Goal: Task Accomplishment & Management: Manage account settings

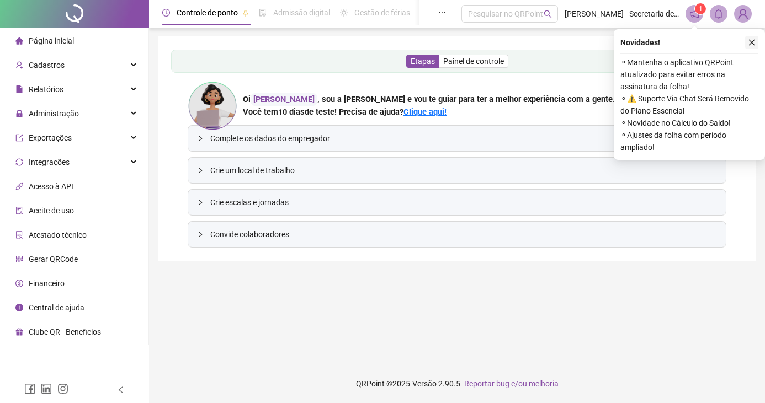
click at [753, 43] on icon "close" at bounding box center [752, 43] width 8 height 8
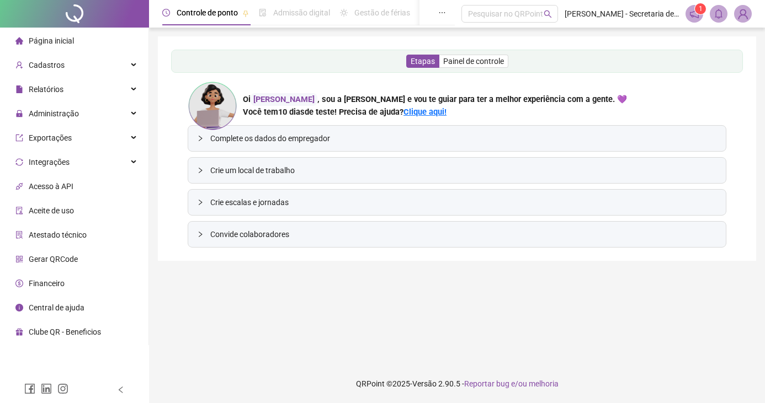
click at [214, 17] on span "Controle de ponto" at bounding box center [207, 12] width 61 height 9
click at [319, 170] on span "Crie um local de trabalho" at bounding box center [463, 170] width 507 height 12
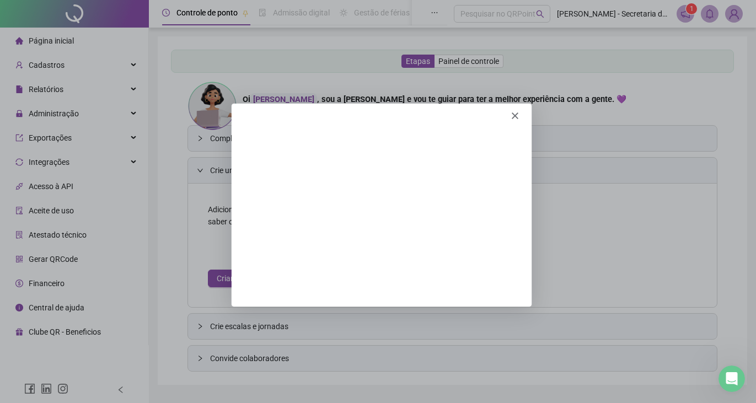
click at [514, 114] on polygon "Fechar" at bounding box center [514, 114] width 7 height 7
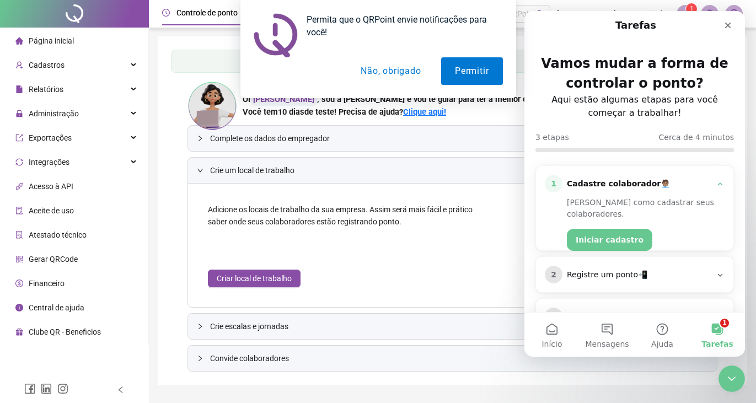
scroll to position [39, 0]
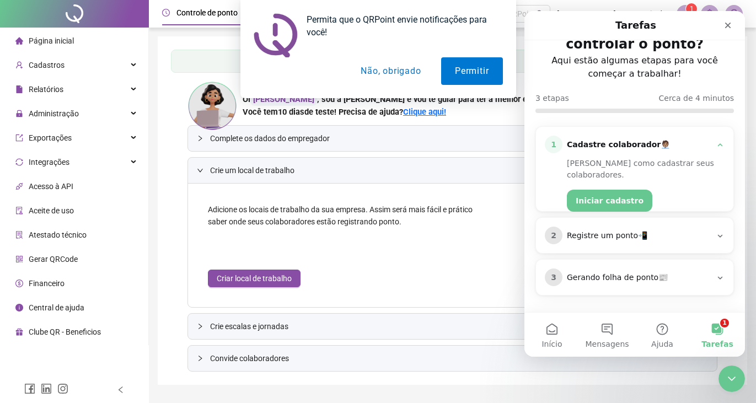
click at [625, 232] on div "Registre um ponto📲" at bounding box center [639, 236] width 145 height 11
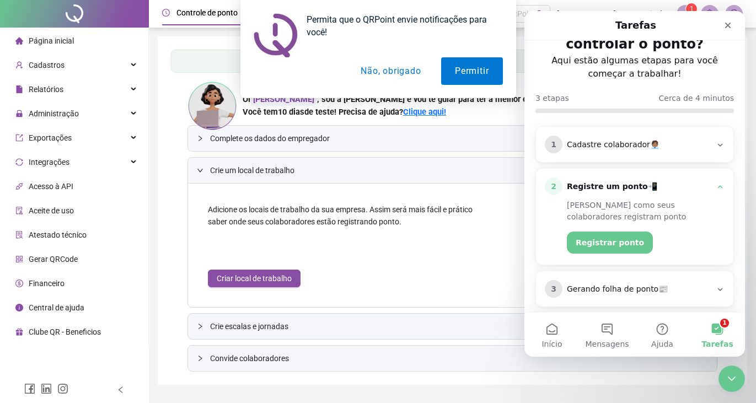
click at [693, 188] on div "Registre um ponto📲" at bounding box center [639, 187] width 145 height 11
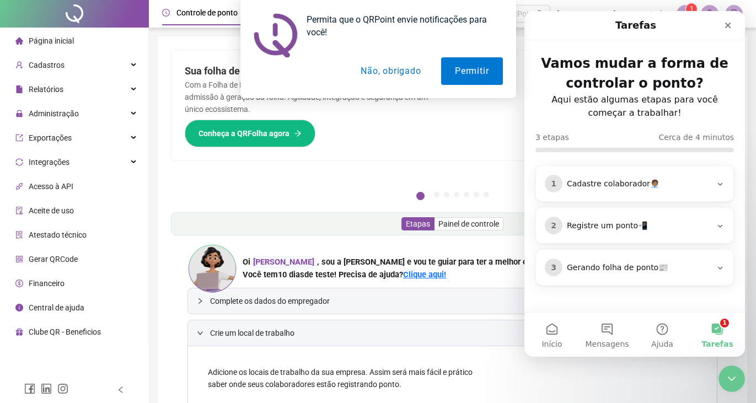
scroll to position [0, 0]
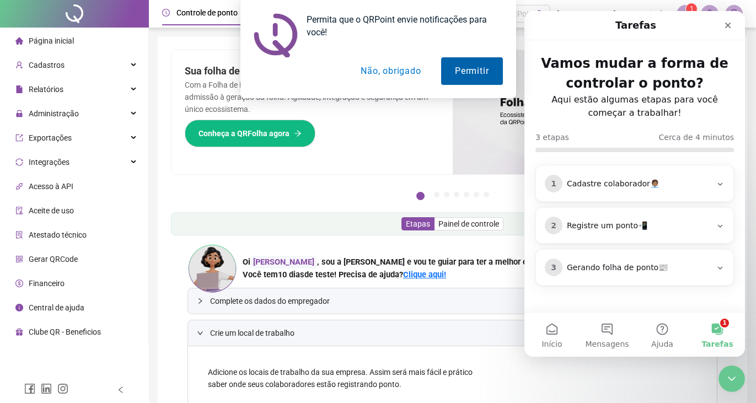
click at [455, 63] on button "Permitir" at bounding box center [471, 71] width 61 height 28
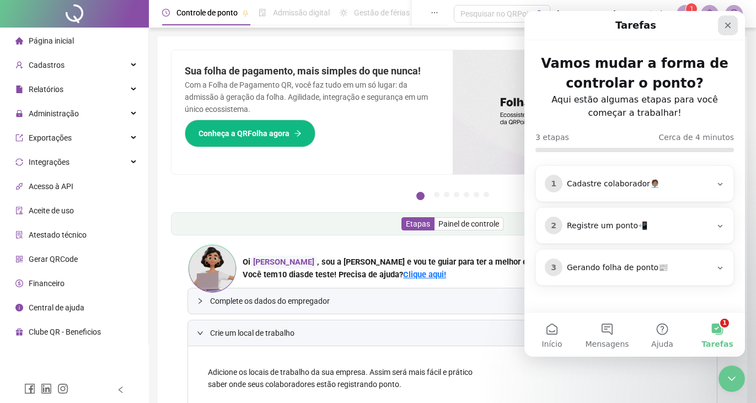
click at [726, 19] on div "Fechar" at bounding box center [728, 25] width 20 height 20
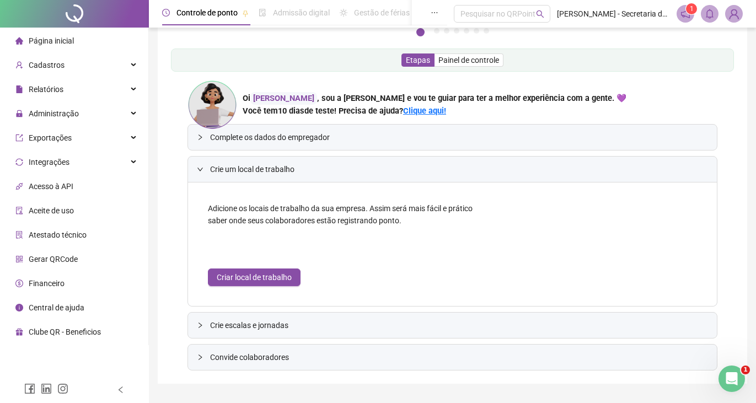
scroll to position [166, 0]
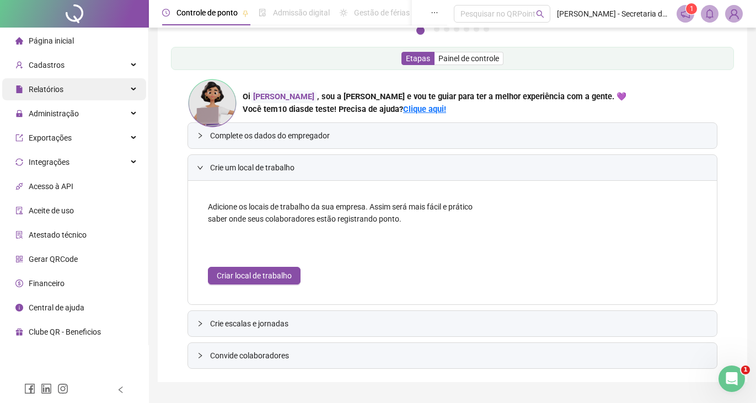
click at [45, 86] on span "Relatórios" at bounding box center [46, 89] width 35 height 9
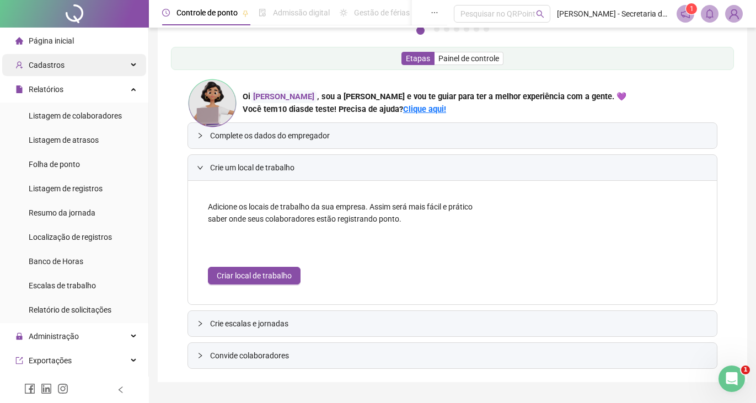
click at [60, 63] on span "Cadastros" at bounding box center [47, 65] width 36 height 9
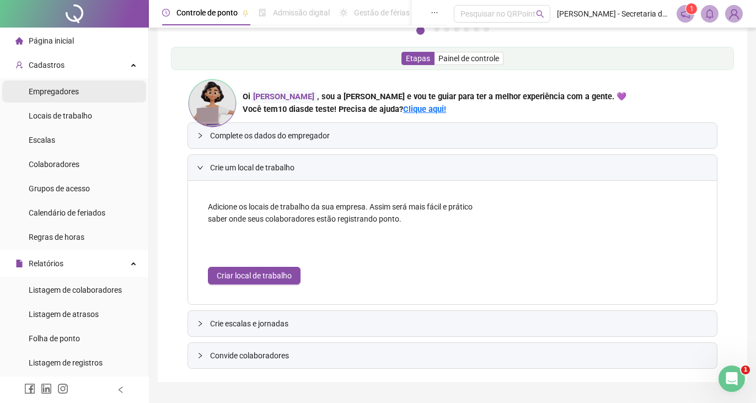
click at [62, 93] on span "Empregadores" at bounding box center [54, 91] width 50 height 9
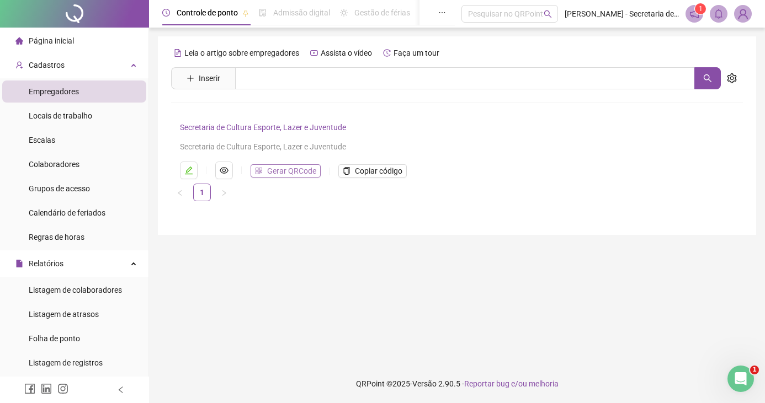
click at [287, 170] on span "Gerar QRCode" at bounding box center [291, 171] width 49 height 12
click at [75, 65] on div "Cadastros" at bounding box center [74, 65] width 144 height 22
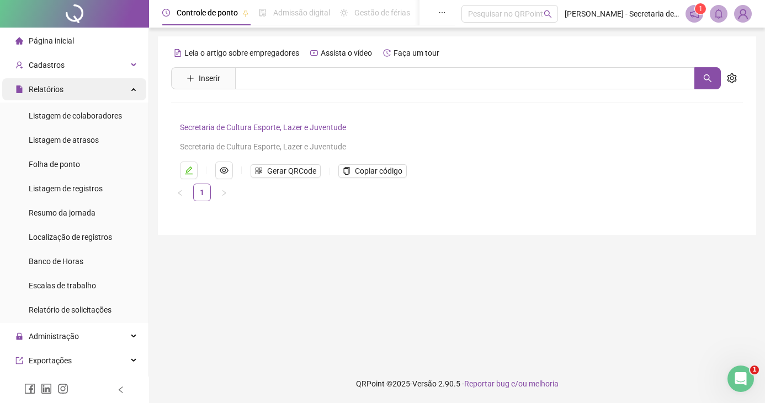
click at [92, 89] on div "Relatórios" at bounding box center [74, 89] width 144 height 22
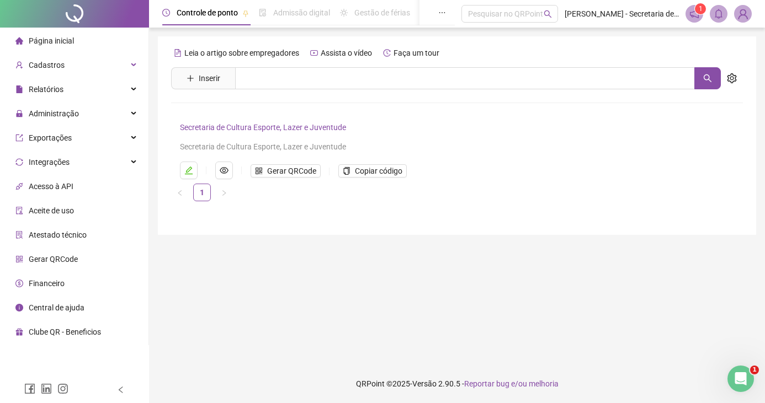
click at [60, 260] on span "Gerar QRCode" at bounding box center [53, 259] width 49 height 9
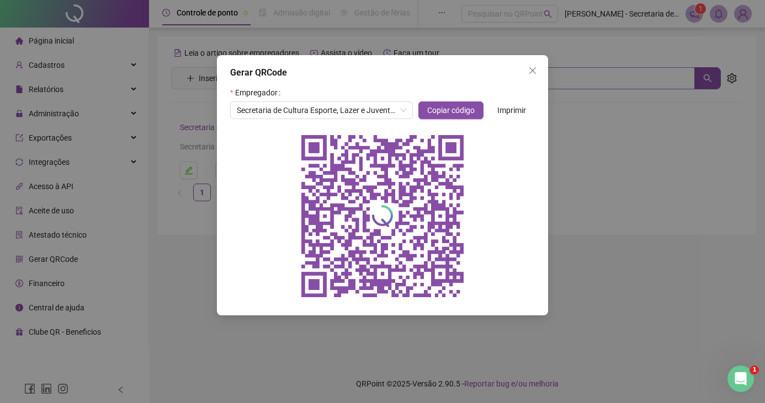
click at [534, 74] on icon "close" at bounding box center [532, 70] width 9 height 9
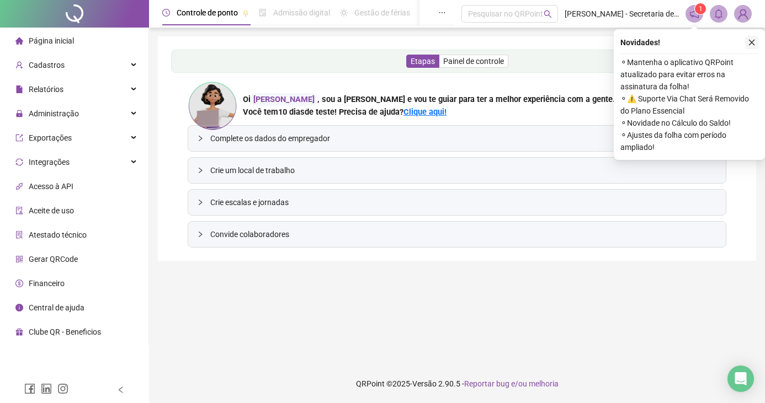
click at [751, 40] on icon "close" at bounding box center [752, 43] width 8 height 8
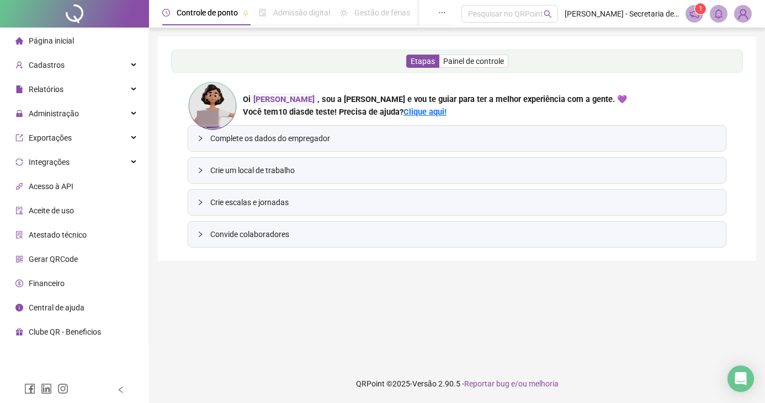
click at [273, 142] on span "Complete os dados do empregador" at bounding box center [463, 138] width 507 height 12
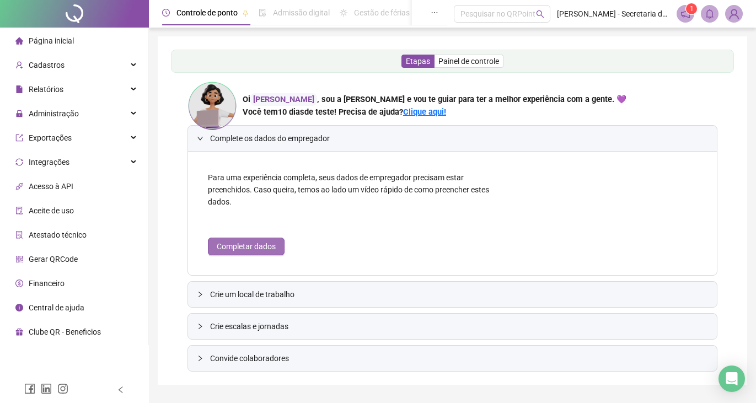
click at [260, 246] on span "Completar dados" at bounding box center [246, 247] width 59 height 12
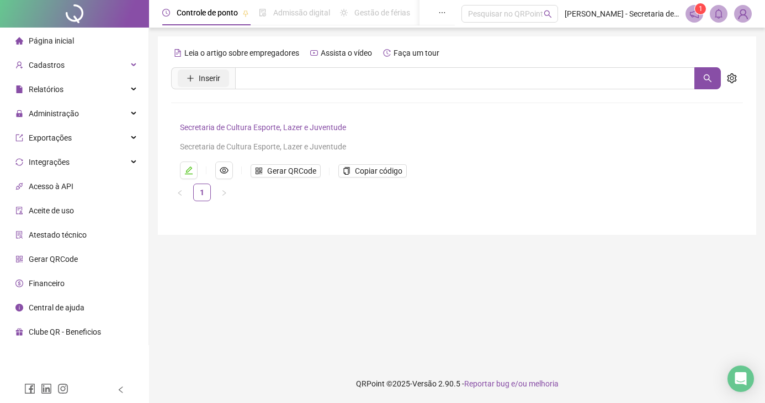
click at [197, 77] on button "Inserir" at bounding box center [203, 79] width 51 height 18
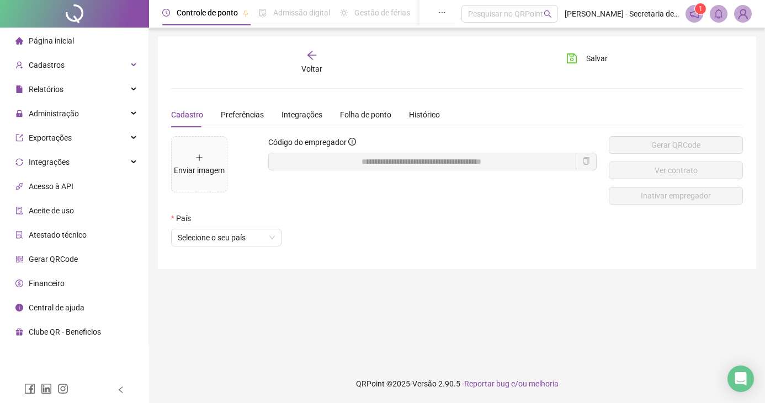
drag, startPoint x: 536, startPoint y: 154, endPoint x: 515, endPoint y: 157, distance: 21.1
click at [536, 154] on span at bounding box center [422, 162] width 308 height 18
click at [242, 244] on span "Selecione o seu país" at bounding box center [226, 238] width 97 height 17
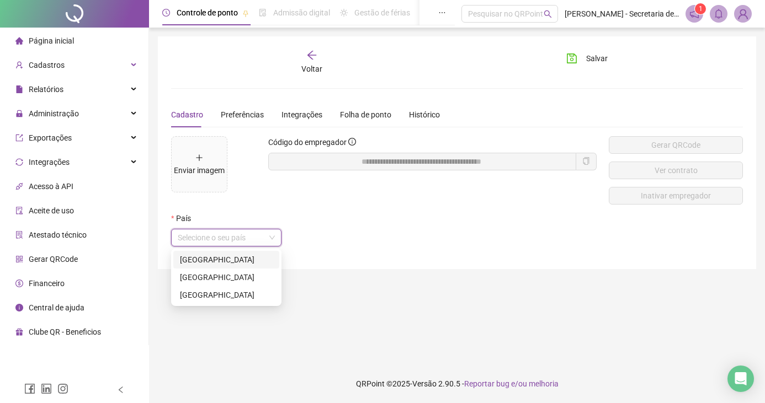
click at [213, 258] on div "[GEOGRAPHIC_DATA]" at bounding box center [226, 260] width 93 height 12
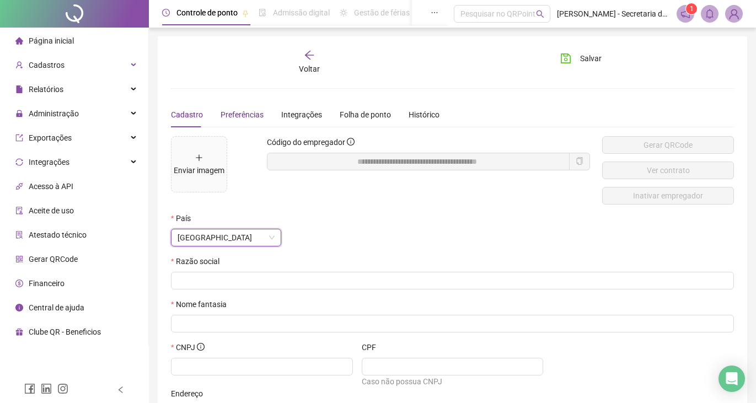
click at [245, 109] on div "Preferências" at bounding box center [242, 115] width 43 height 12
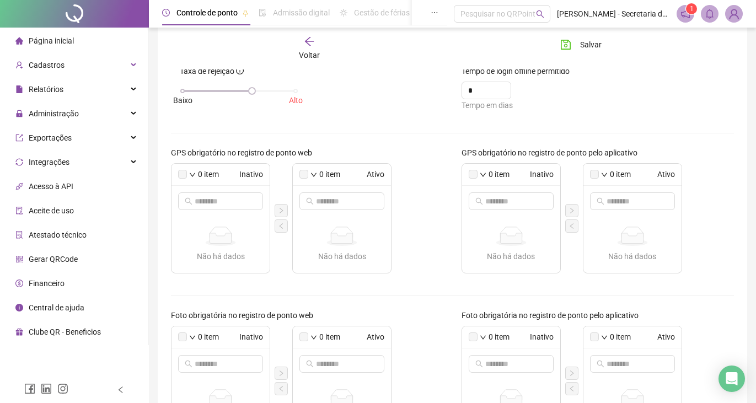
scroll to position [166, 0]
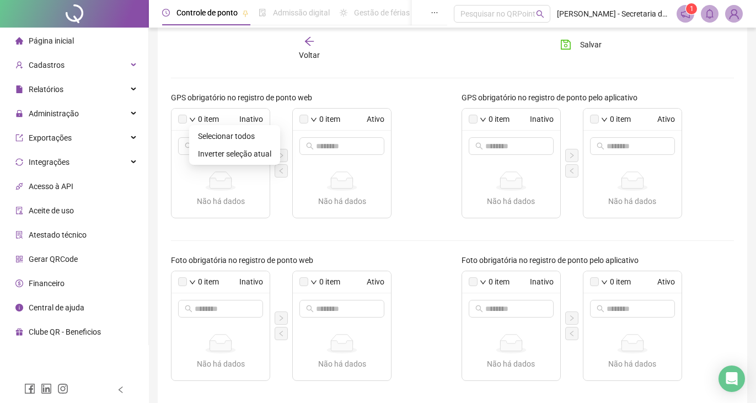
click at [191, 121] on icon "down" at bounding box center [192, 119] width 7 height 7
click at [196, 138] on li "Selecionar todos" at bounding box center [234, 136] width 87 height 18
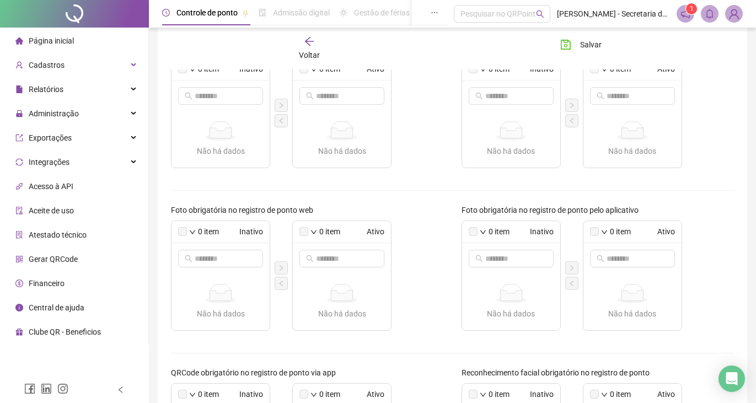
scroll to position [0, 0]
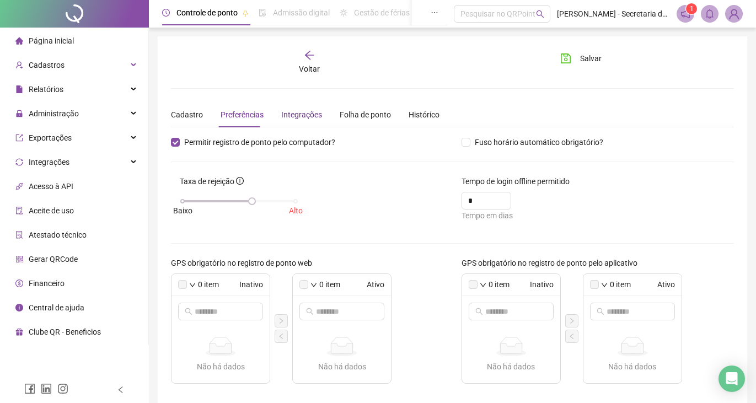
click at [296, 113] on div "Integrações" at bounding box center [301, 115] width 41 height 12
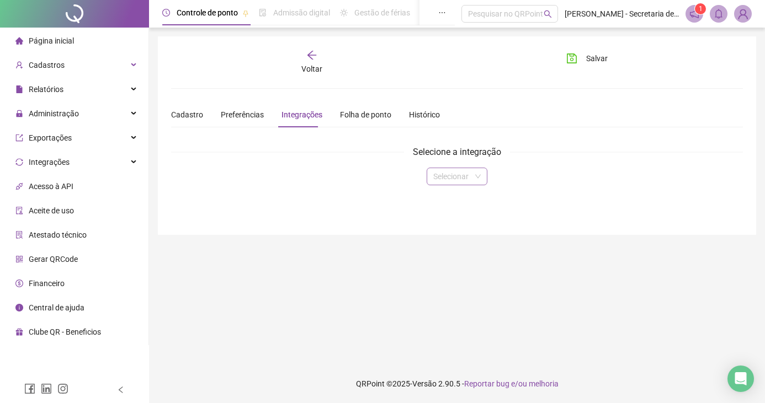
click at [460, 178] on input "search" at bounding box center [452, 176] width 38 height 17
click at [459, 178] on input "search" at bounding box center [452, 176] width 38 height 17
click at [348, 113] on div "Folha de ponto" at bounding box center [365, 115] width 51 height 12
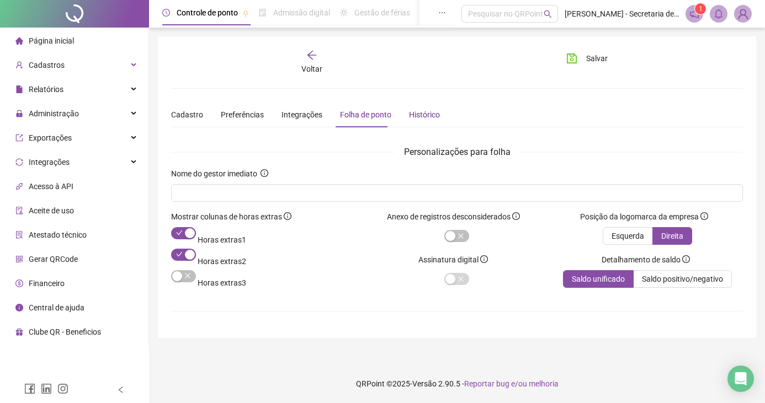
click at [425, 118] on div "Histórico" at bounding box center [424, 115] width 31 height 12
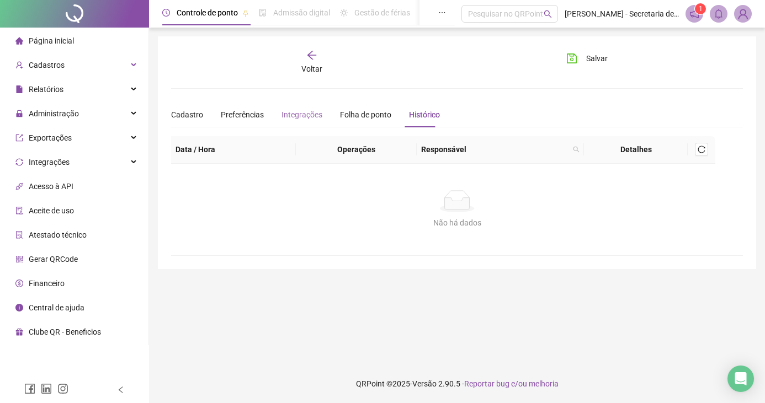
click at [313, 121] on div "Integrações" at bounding box center [301, 114] width 41 height 25
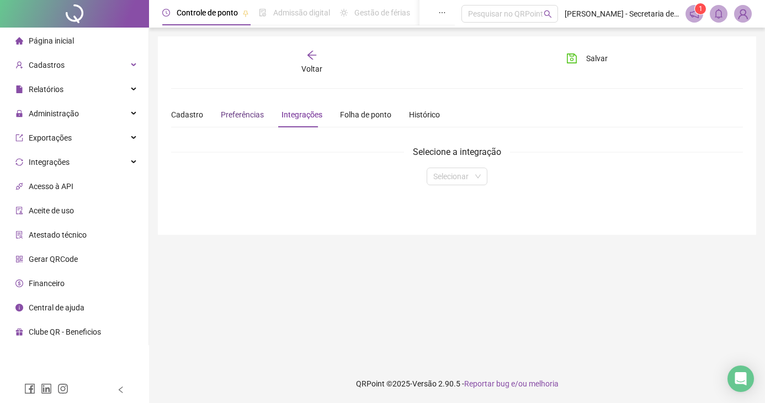
click at [230, 118] on span "Preferências" at bounding box center [242, 114] width 43 height 9
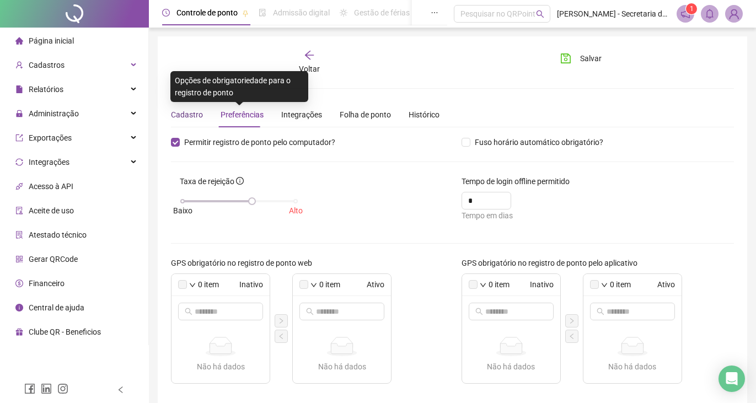
click at [186, 118] on div "Cadastro" at bounding box center [187, 115] width 32 height 12
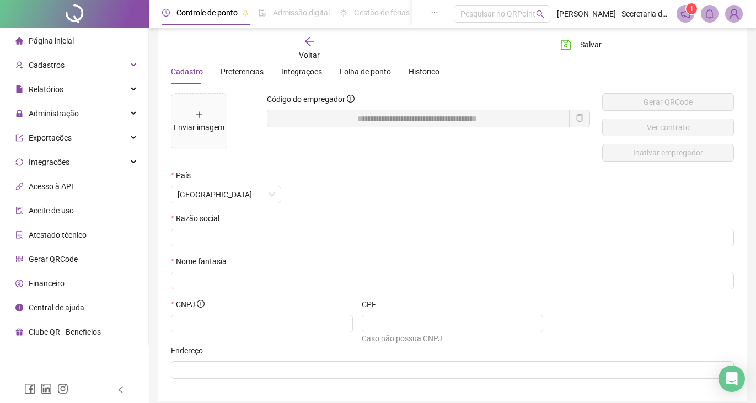
scroll to position [55, 0]
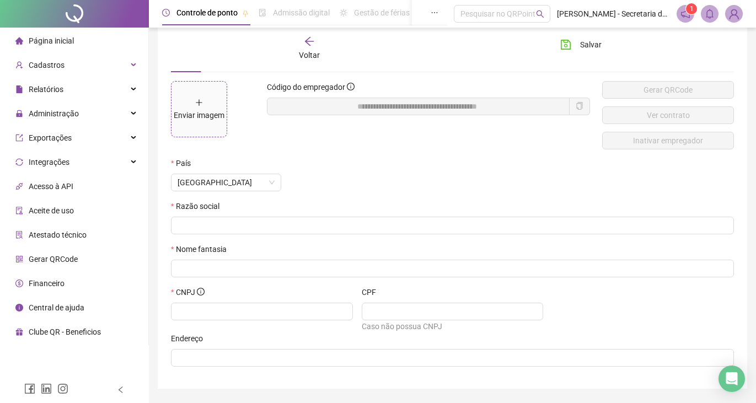
click at [209, 111] on div "Enviar imagem" at bounding box center [199, 115] width 51 height 12
click at [70, 259] on span "Gerar QRCode" at bounding box center [53, 259] width 49 height 9
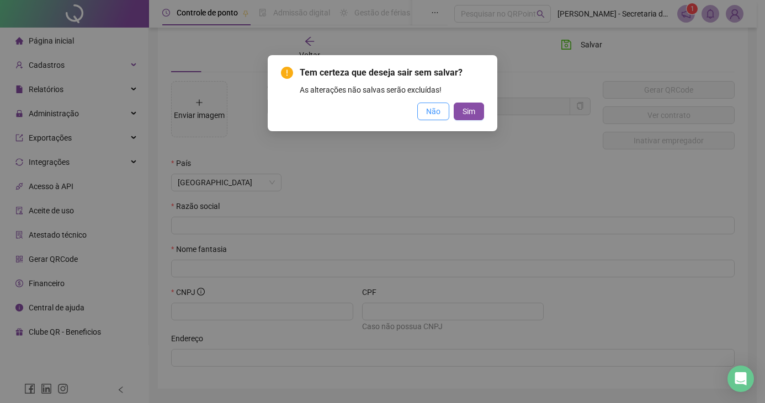
click at [439, 105] on button "Não" at bounding box center [433, 112] width 32 height 18
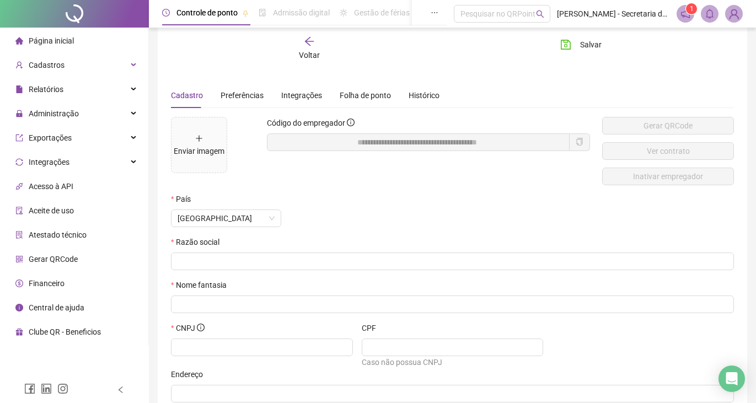
scroll to position [0, 0]
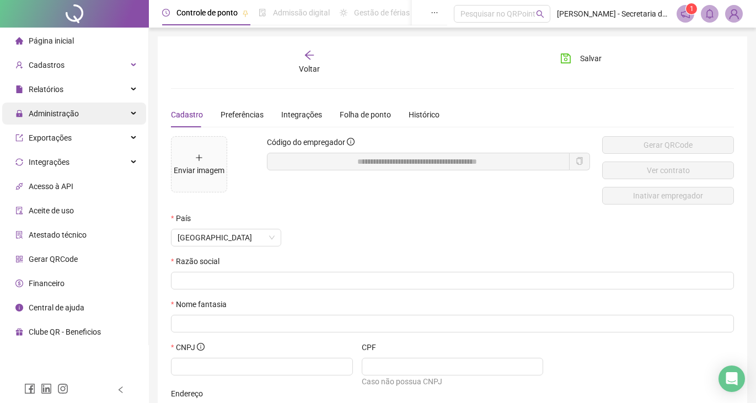
click at [70, 109] on span "Administração" at bounding box center [54, 113] width 50 height 9
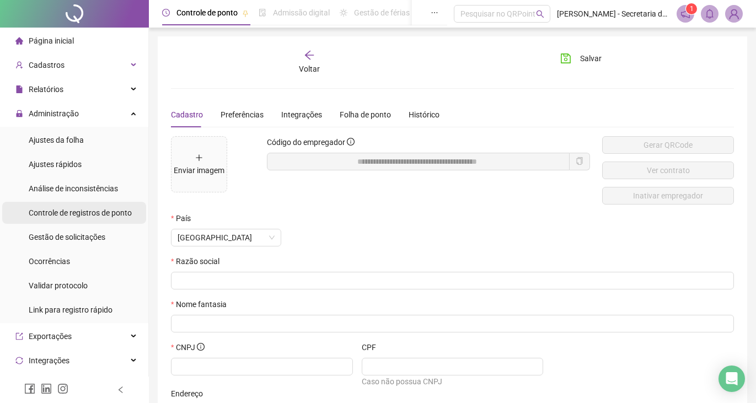
click at [83, 215] on span "Controle de registros de ponto" at bounding box center [80, 213] width 103 height 9
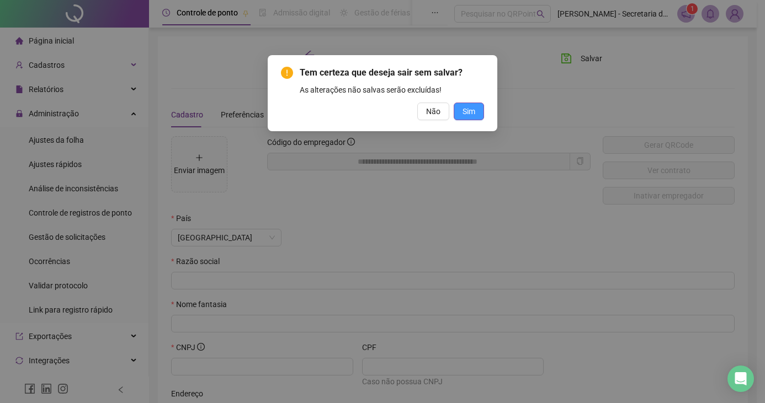
click at [475, 108] on span "Sim" at bounding box center [468, 111] width 13 height 12
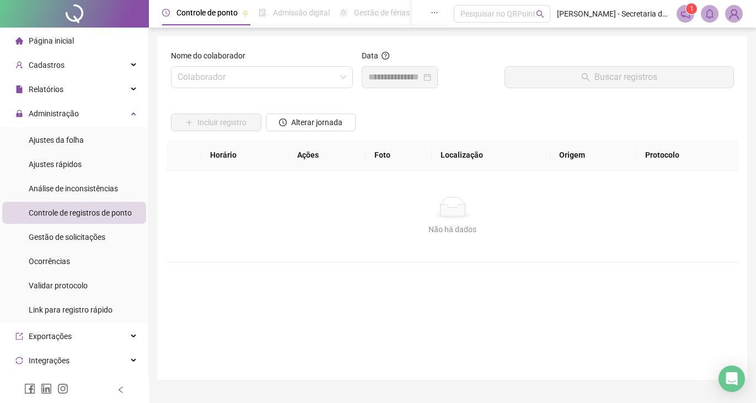
click at [687, 15] on icon "notification" at bounding box center [686, 14] width 10 height 10
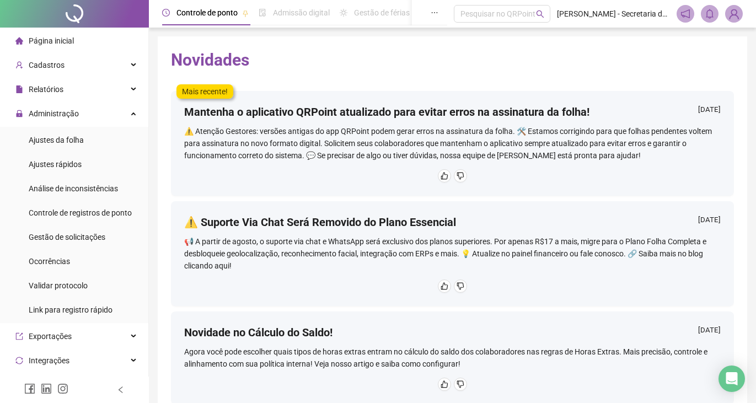
click at [67, 42] on span "Página inicial" at bounding box center [51, 40] width 45 height 9
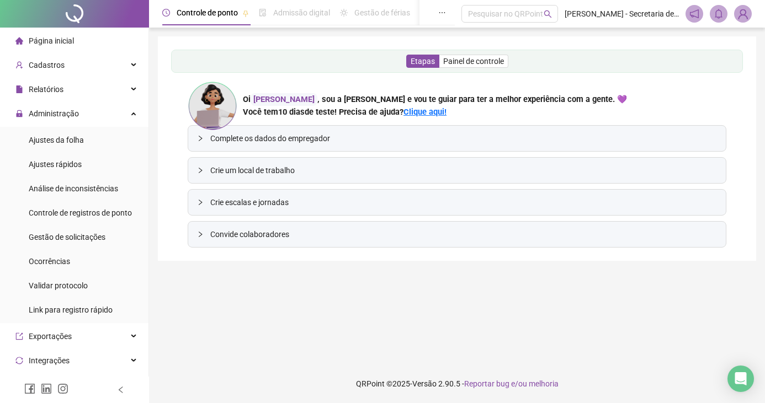
click at [310, 138] on span "Complete os dados do empregador" at bounding box center [463, 138] width 507 height 12
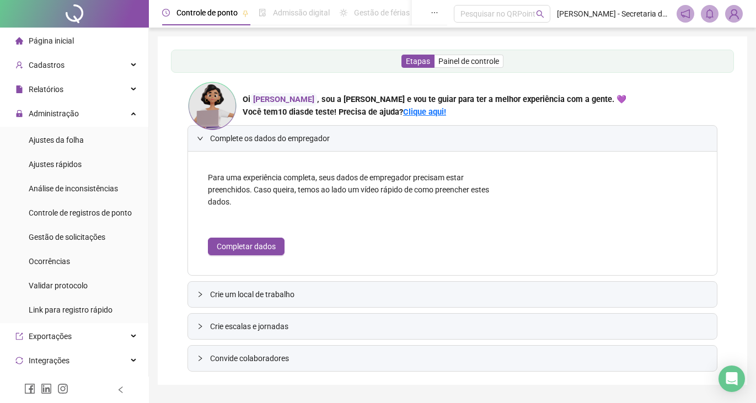
click at [239, 239] on button "Completar dados" at bounding box center [246, 247] width 77 height 18
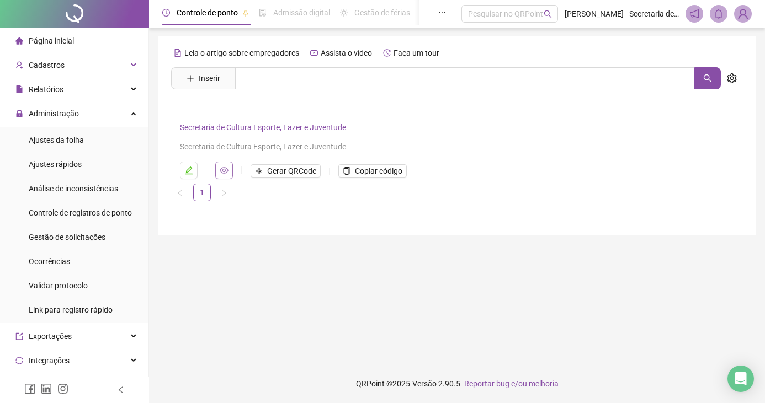
click at [221, 172] on icon "eye" at bounding box center [224, 170] width 9 height 7
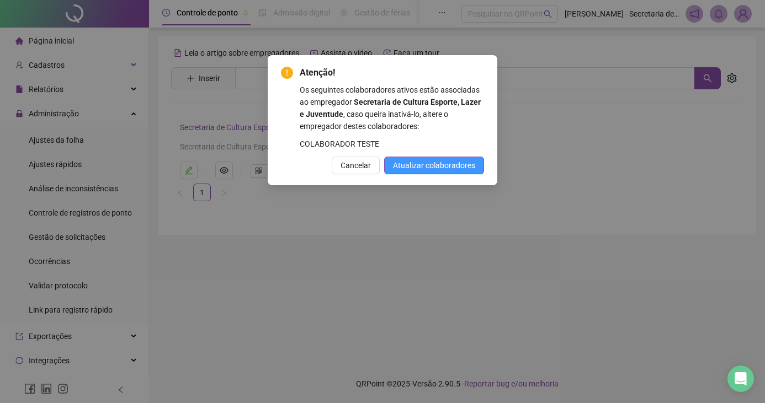
click at [423, 172] on span "Atualizar colaboradores" at bounding box center [434, 165] width 82 height 12
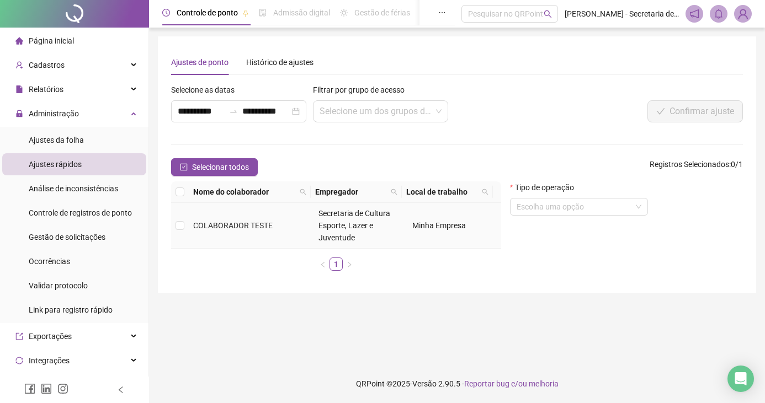
click at [445, 225] on span "Minha Empresa" at bounding box center [439, 225] width 54 height 9
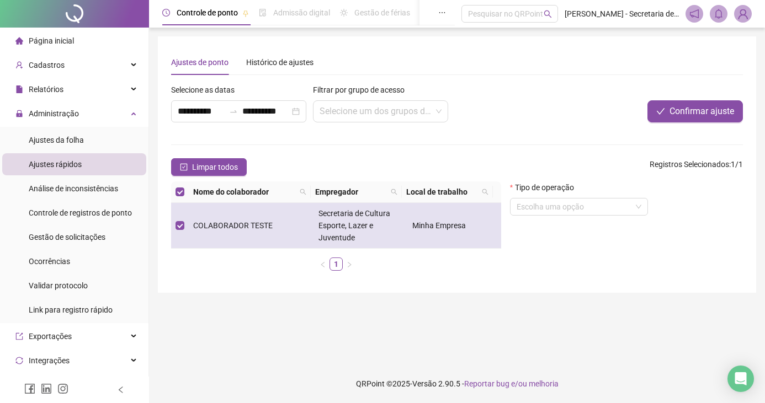
click at [456, 226] on span "Minha Empresa" at bounding box center [439, 225] width 54 height 9
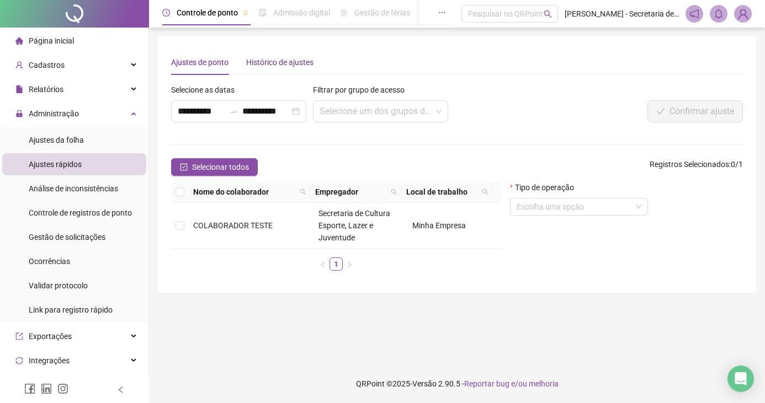
click at [266, 62] on div "Histórico de ajustes" at bounding box center [279, 62] width 67 height 12
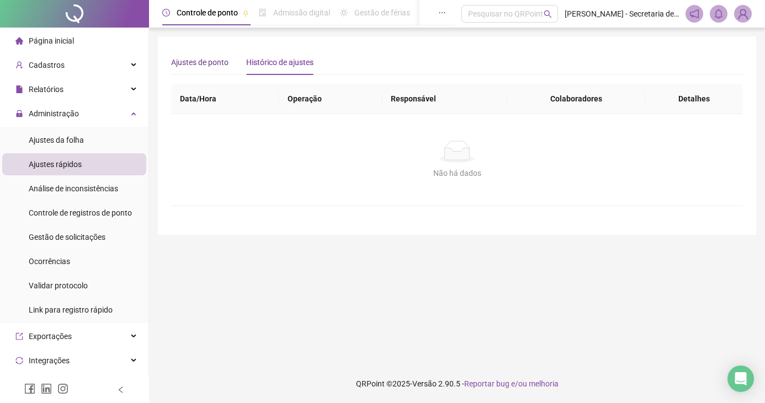
click at [203, 64] on div "Ajustes de ponto" at bounding box center [199, 62] width 57 height 12
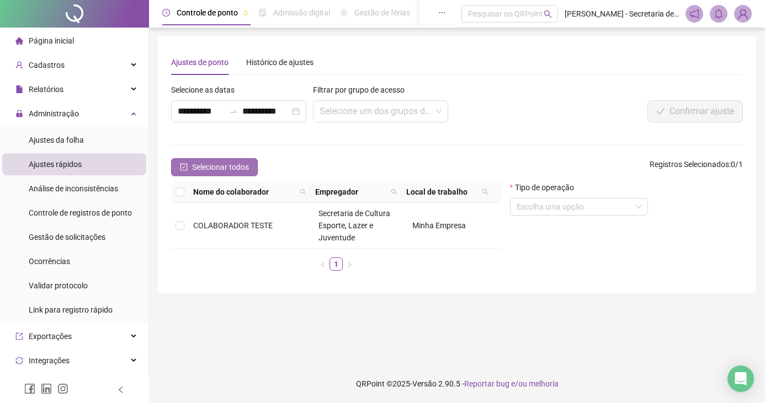
click at [230, 168] on span "Selecionar todos" at bounding box center [220, 167] width 57 height 12
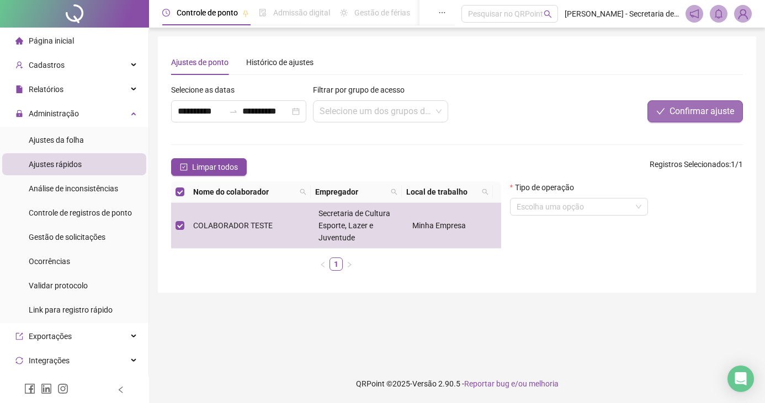
click at [679, 115] on span "Confirmar ajuste" at bounding box center [701, 111] width 65 height 13
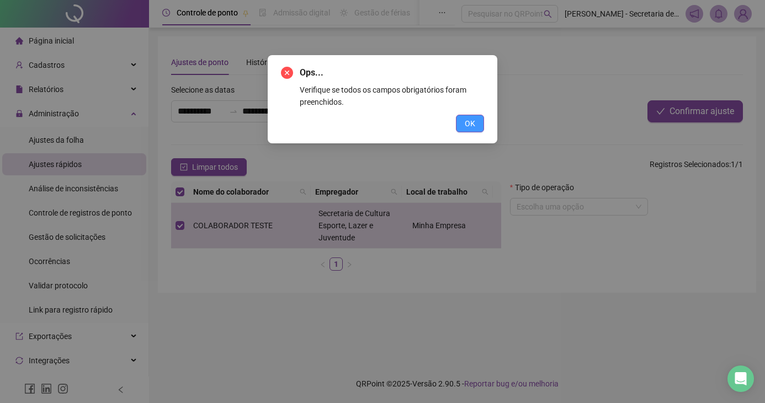
click at [470, 118] on span "OK" at bounding box center [470, 124] width 10 height 12
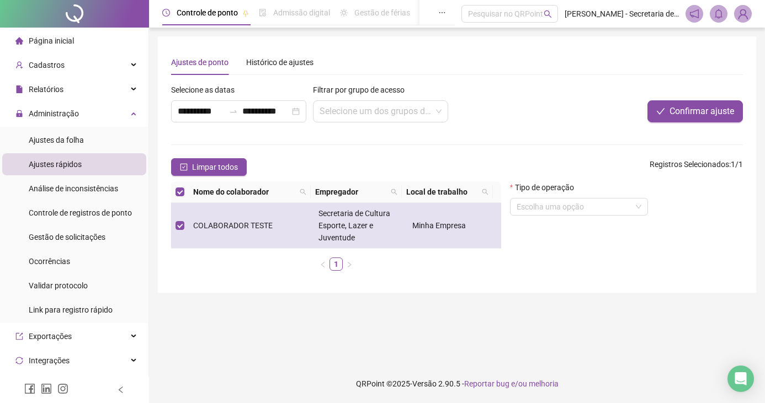
click at [355, 228] on span "Secretaria de Cultura Esporte, Lazer e Juventude" at bounding box center [354, 225] width 72 height 33
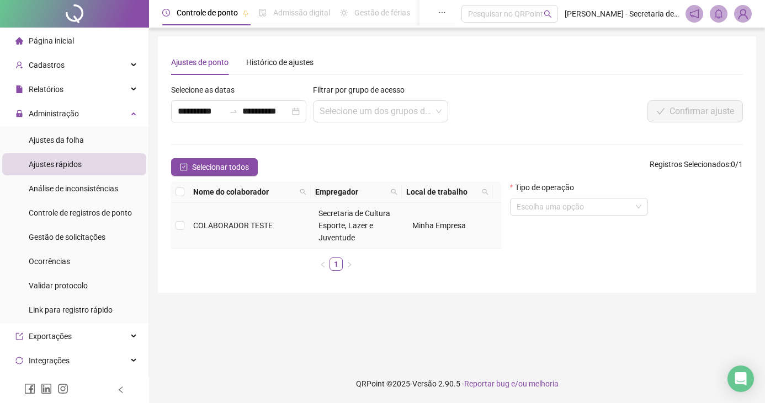
click at [447, 217] on td "Minha Empresa" at bounding box center [454, 226] width 93 height 46
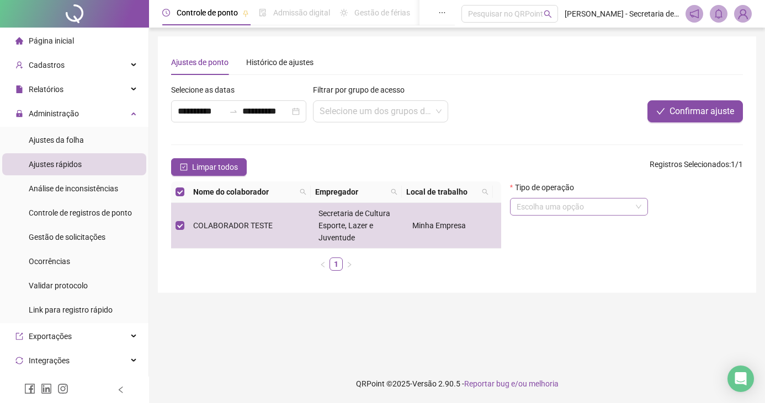
click at [540, 203] on input "search" at bounding box center [573, 207] width 115 height 17
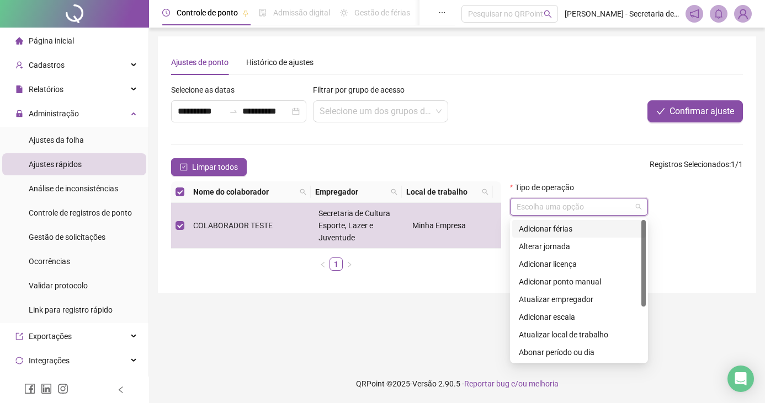
click at [591, 202] on input "search" at bounding box center [573, 207] width 115 height 17
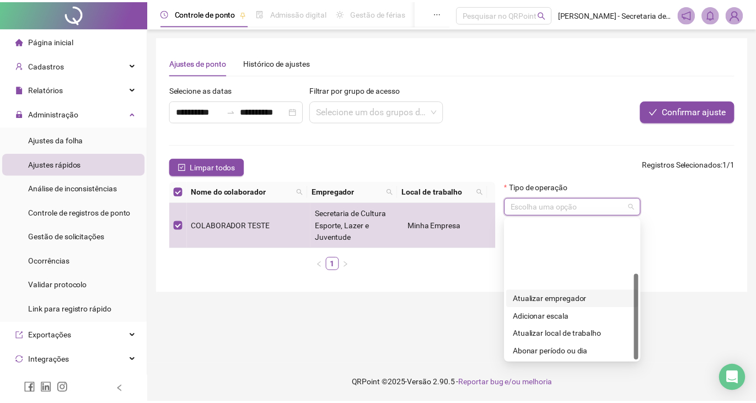
scroll to position [88, 0]
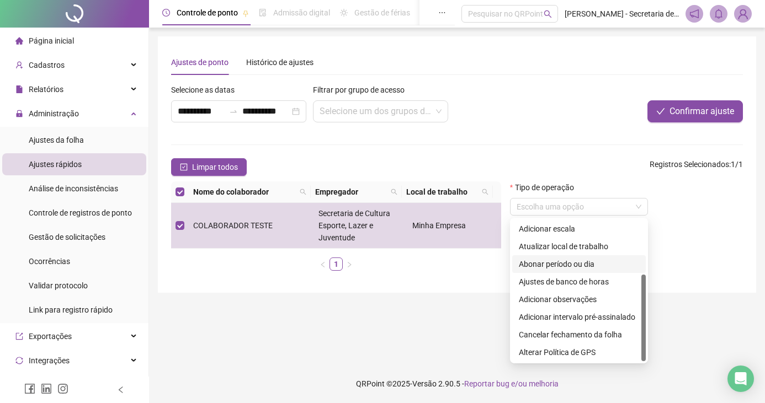
click at [686, 231] on div "Tipo de operação Escolha uma opção" at bounding box center [626, 231] width 242 height 98
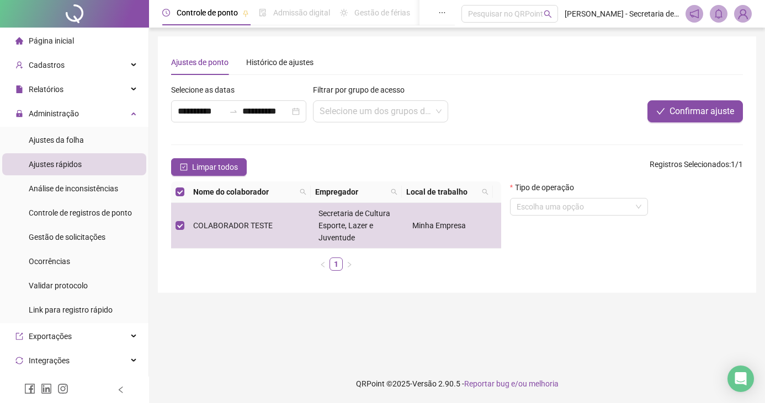
click at [372, 183] on th "Empregador" at bounding box center [356, 193] width 91 height 22
drag, startPoint x: 214, startPoint y: 310, endPoint x: 213, endPoint y: 298, distance: 11.6
click at [214, 310] on main "**********" at bounding box center [457, 195] width 598 height 319
click at [178, 162] on button "Limpar todos" at bounding box center [209, 167] width 76 height 18
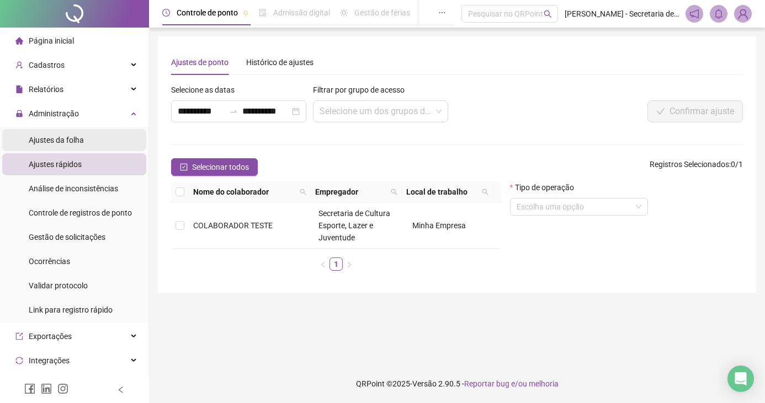
click at [69, 140] on span "Ajustes da folha" at bounding box center [56, 140] width 55 height 9
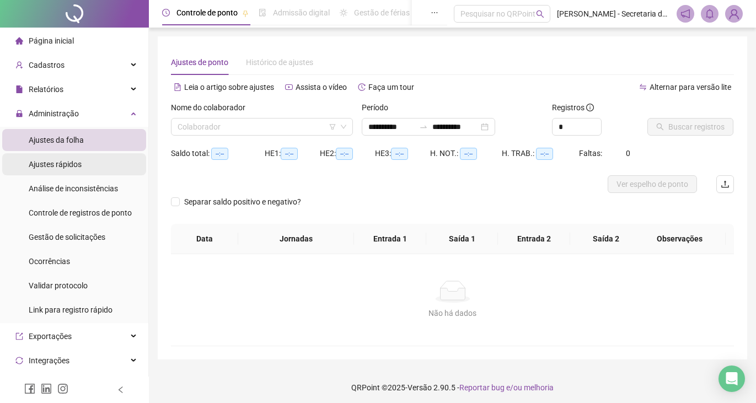
type input "**********"
click at [69, 157] on div "Ajustes rápidos" at bounding box center [55, 164] width 53 height 22
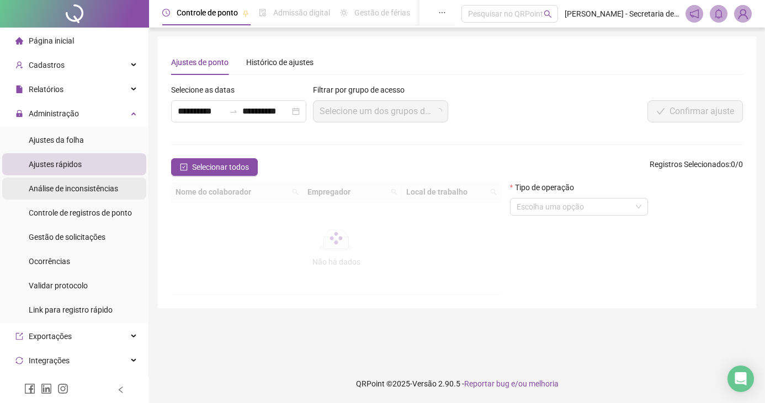
click at [69, 179] on div "Análise de inconsistências" at bounding box center [73, 189] width 89 height 22
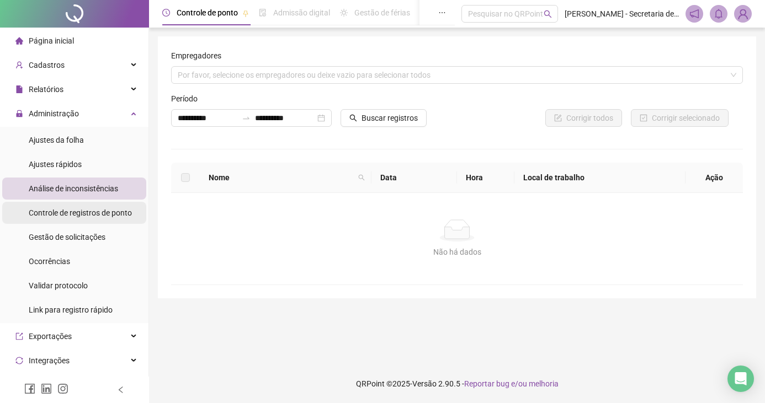
click at [83, 205] on div "Controle de registros de ponto" at bounding box center [80, 213] width 103 height 22
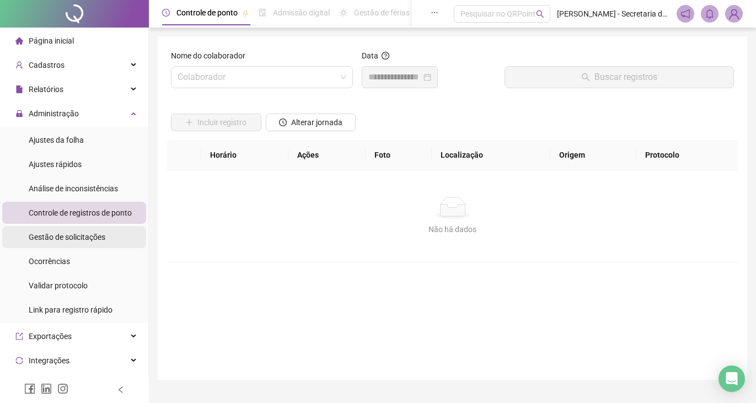
click at [78, 245] on div "Gestão de solicitações" at bounding box center [67, 237] width 77 height 22
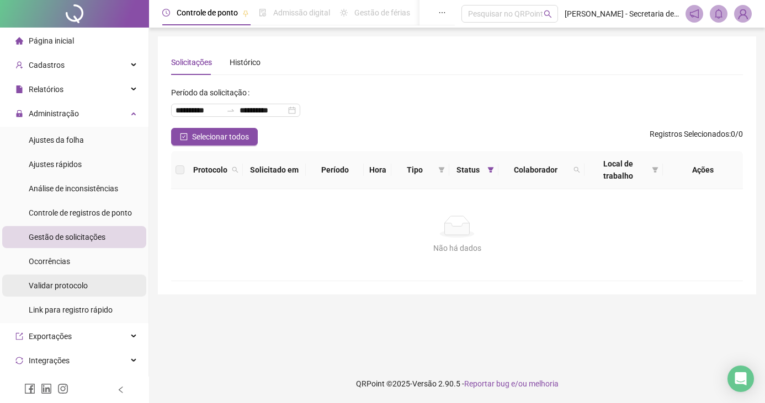
drag, startPoint x: 74, startPoint y: 290, endPoint x: 68, endPoint y: 290, distance: 6.6
click at [74, 290] on span "Validar protocolo" at bounding box center [58, 285] width 59 height 9
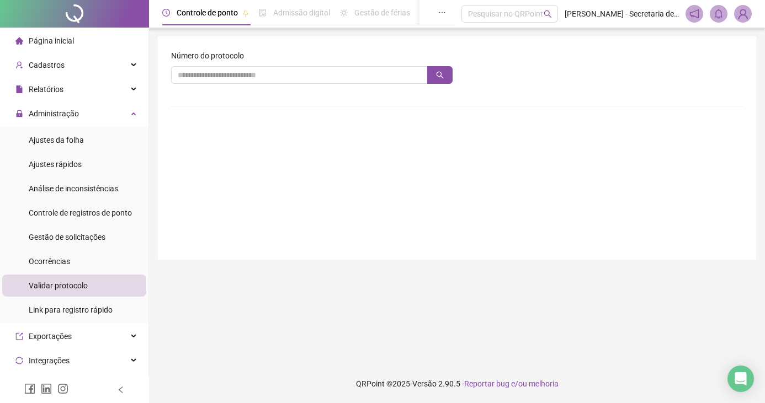
click at [70, 40] on span "Página inicial" at bounding box center [51, 40] width 45 height 9
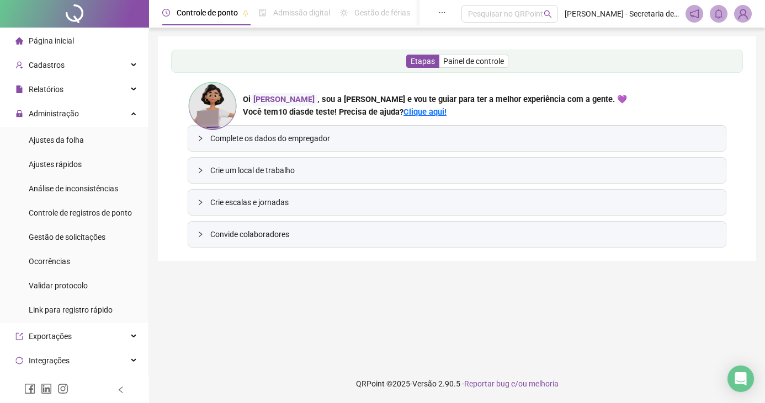
click at [330, 134] on span "Complete os dados do empregador" at bounding box center [463, 138] width 507 height 12
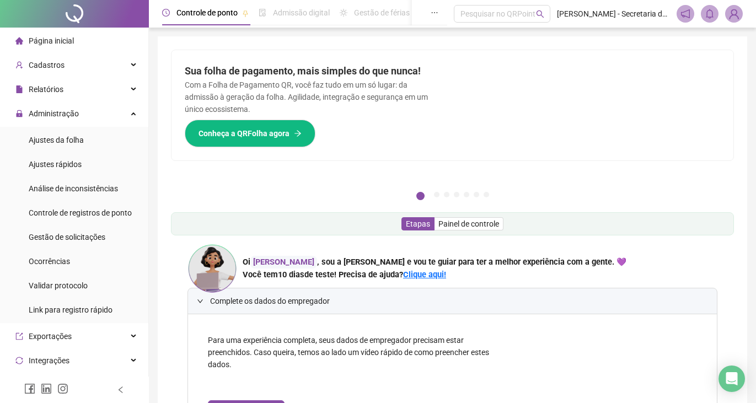
drag, startPoint x: 531, startPoint y: 221, endPoint x: 607, endPoint y: 207, distance: 77.4
click at [607, 207] on div "Pague o QRPoint com Cartão de Crédito Sua assinatura: mais segurança, prática e…" at bounding box center [452, 292] width 563 height 485
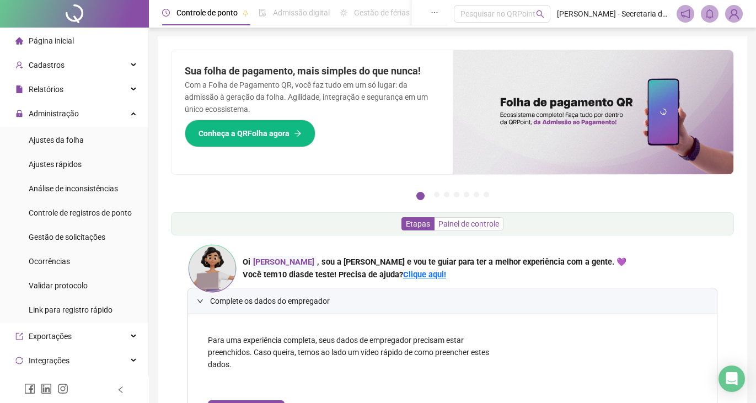
click at [466, 227] on span "Painel de controle" at bounding box center [469, 224] width 61 height 9
